Goal: Task Accomplishment & Management: Manage account settings

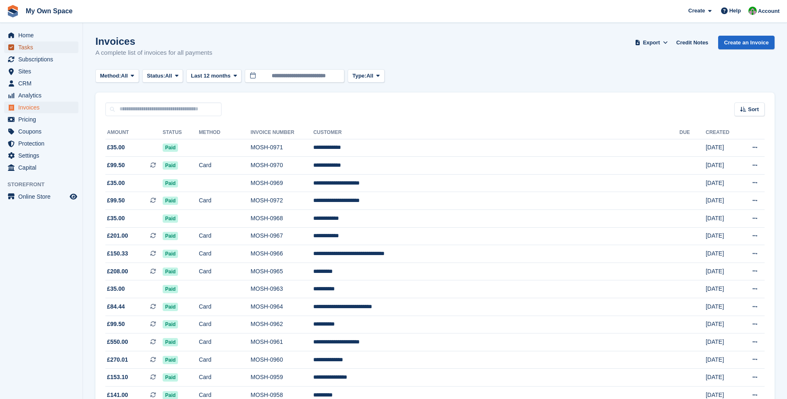
click at [25, 46] on span "Tasks" at bounding box center [43, 47] width 50 height 12
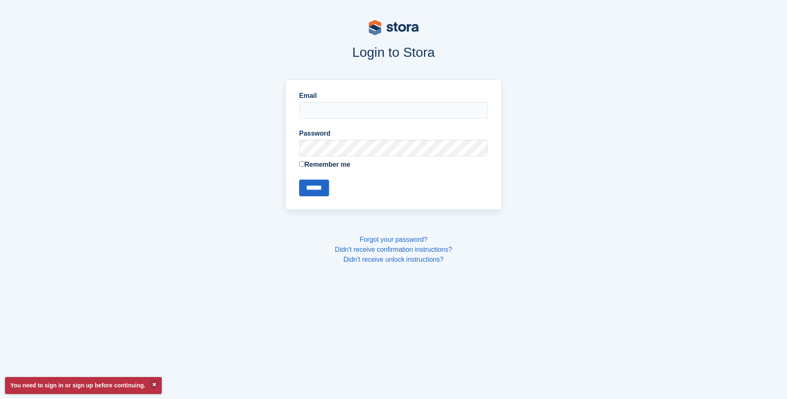
type input "**********"
click at [319, 189] on input "******" at bounding box center [314, 188] width 30 height 17
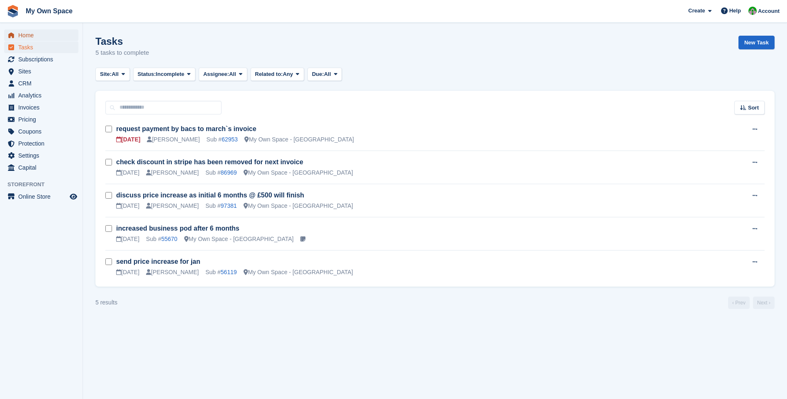
click at [24, 39] on span "Home" at bounding box center [43, 35] width 50 height 12
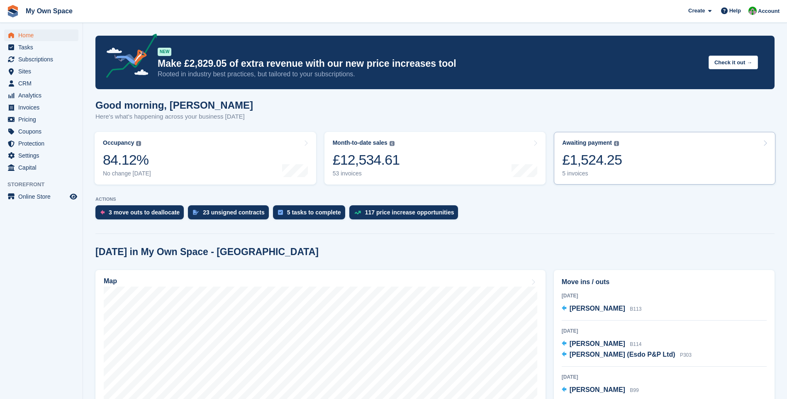
click at [574, 175] on div "5 invoices" at bounding box center [592, 173] width 60 height 7
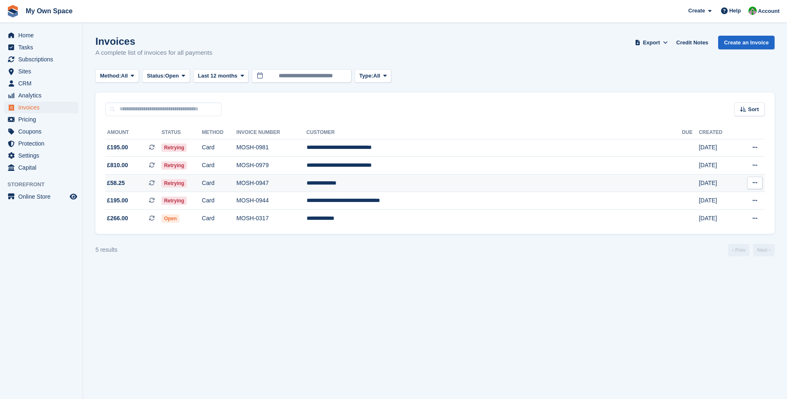
click at [187, 182] on span "Retrying" at bounding box center [173, 183] width 25 height 8
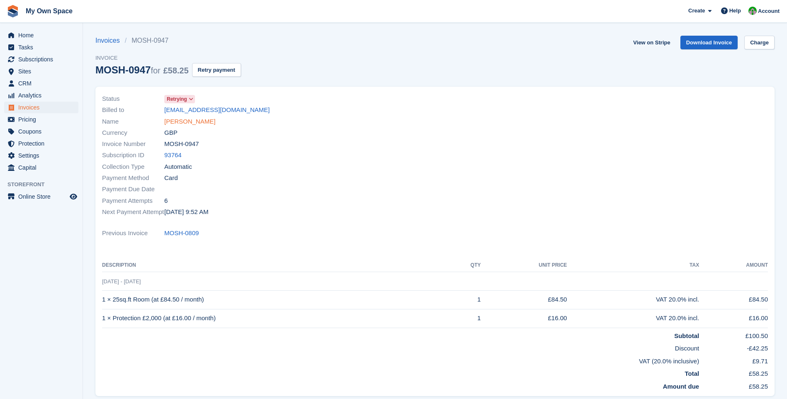
click at [185, 121] on link "[PERSON_NAME]" at bounding box center [189, 122] width 51 height 10
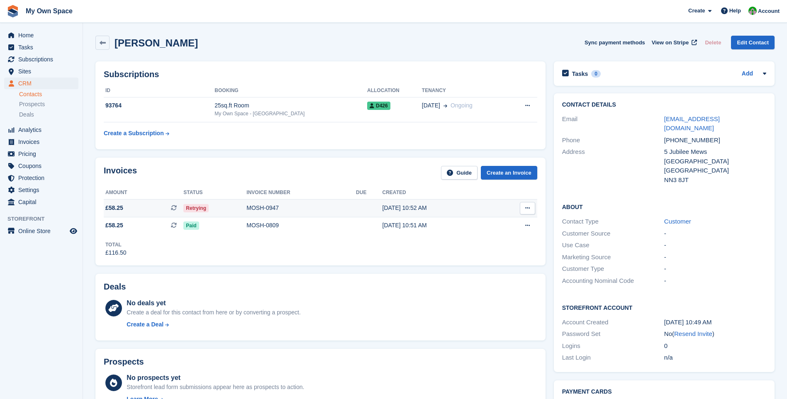
click at [261, 206] on div "MOSH-0947" at bounding box center [300, 208] width 109 height 9
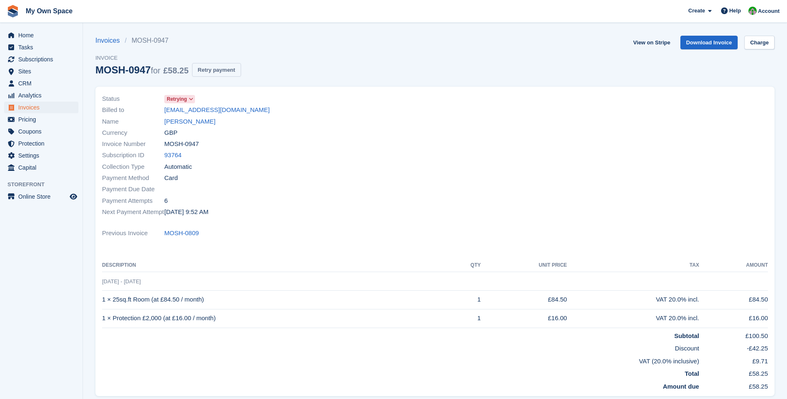
click at [226, 69] on button "Retry payment" at bounding box center [216, 70] width 49 height 14
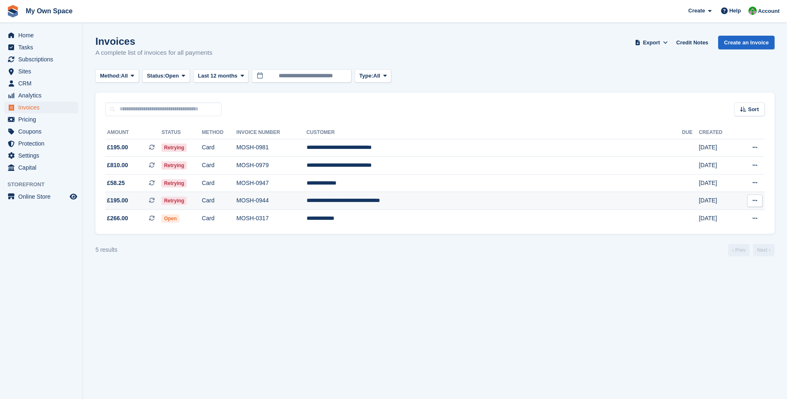
click at [201, 195] on td "Retrying" at bounding box center [181, 201] width 40 height 18
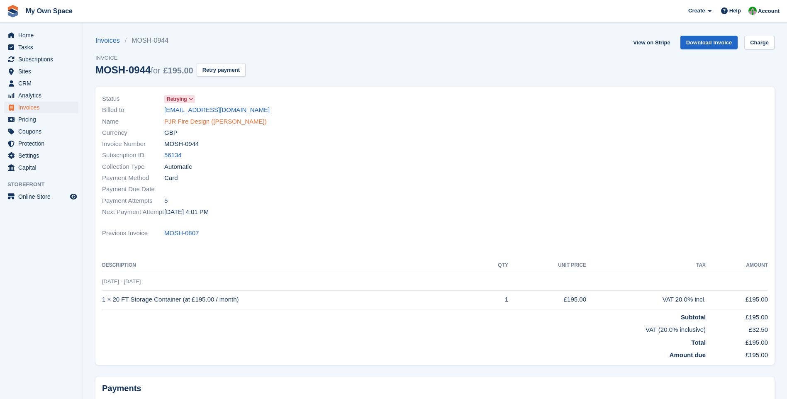
click at [194, 121] on link "PJR Fire Design (Paul John Raymond)" at bounding box center [215, 122] width 102 height 10
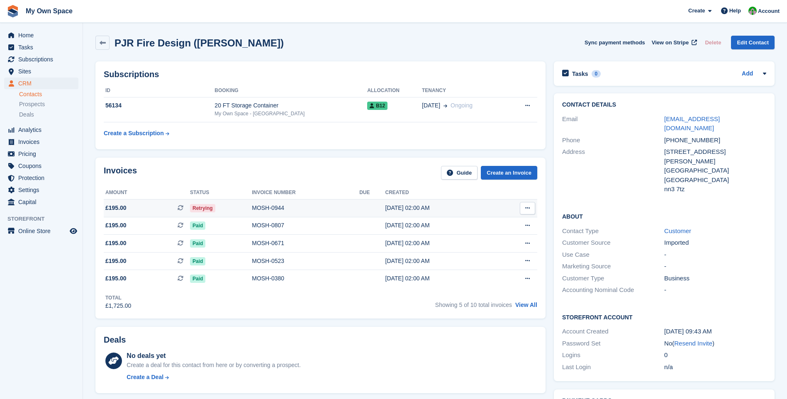
click at [263, 204] on div "MOSH-0944" at bounding box center [305, 208] width 107 height 9
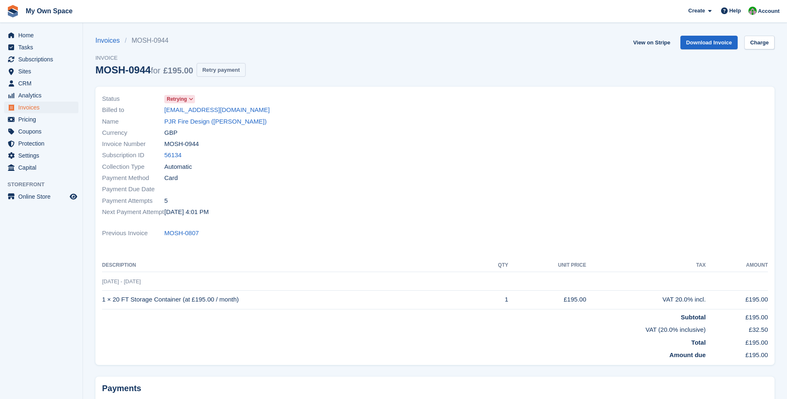
click at [225, 67] on button "Retry payment" at bounding box center [221, 70] width 49 height 14
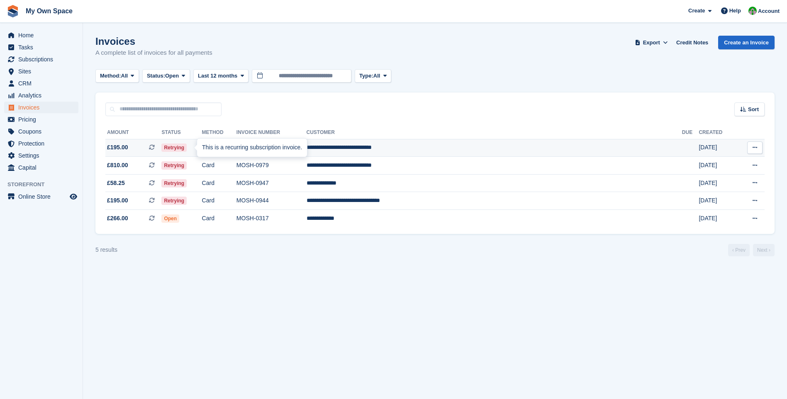
click at [201, 147] on div "This is a recurring subscription invoice." at bounding box center [252, 147] width 110 height 18
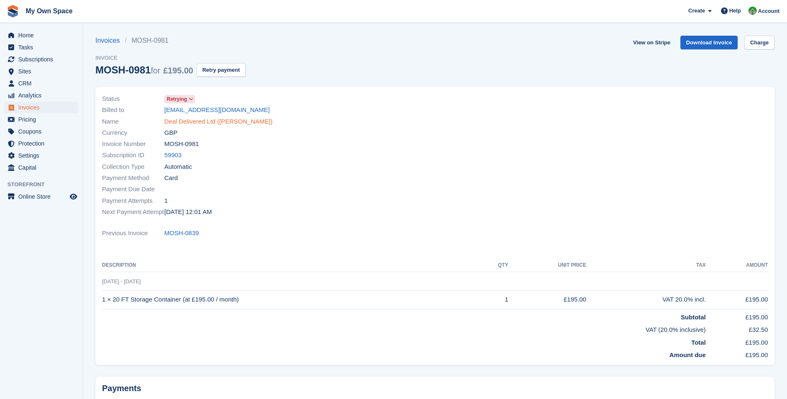
click at [196, 123] on link "Deal Delivered Ltd ([PERSON_NAME])" at bounding box center [218, 122] width 108 height 10
